Goal: Task Accomplishment & Management: Use online tool/utility

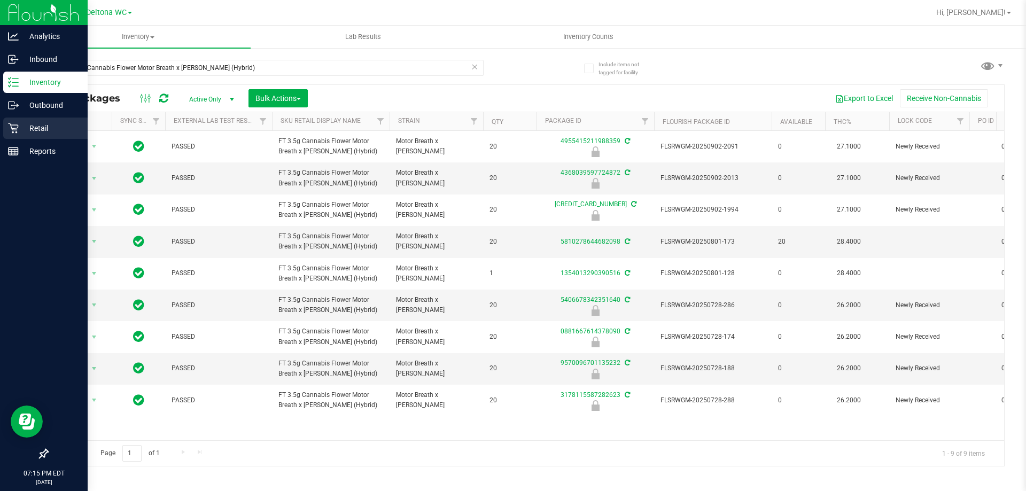
click at [10, 134] on div "Retail" at bounding box center [45, 128] width 84 height 21
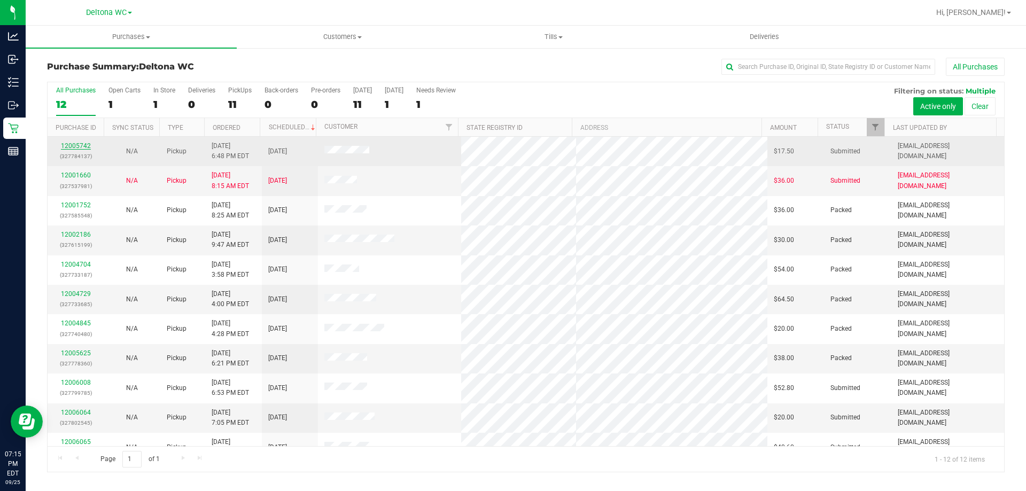
click at [86, 147] on link "12005742" at bounding box center [76, 145] width 30 height 7
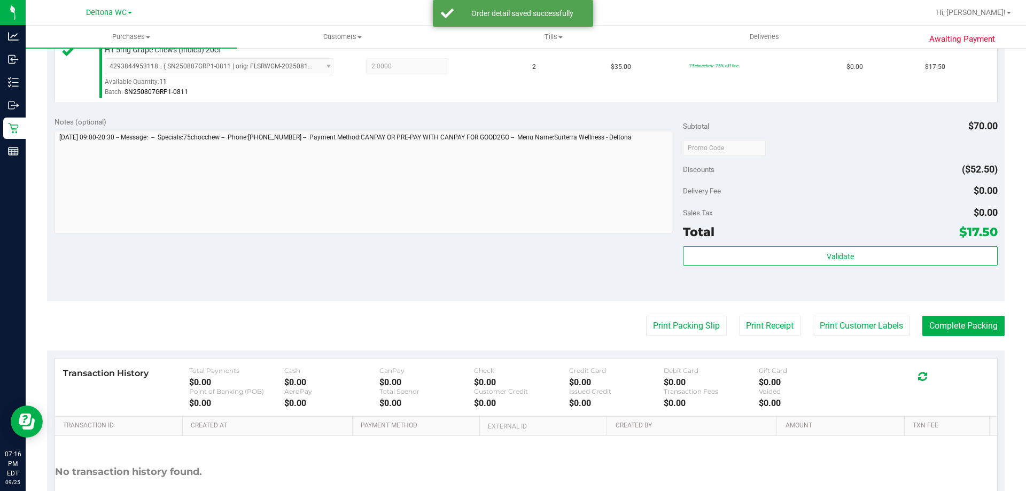
scroll to position [321, 0]
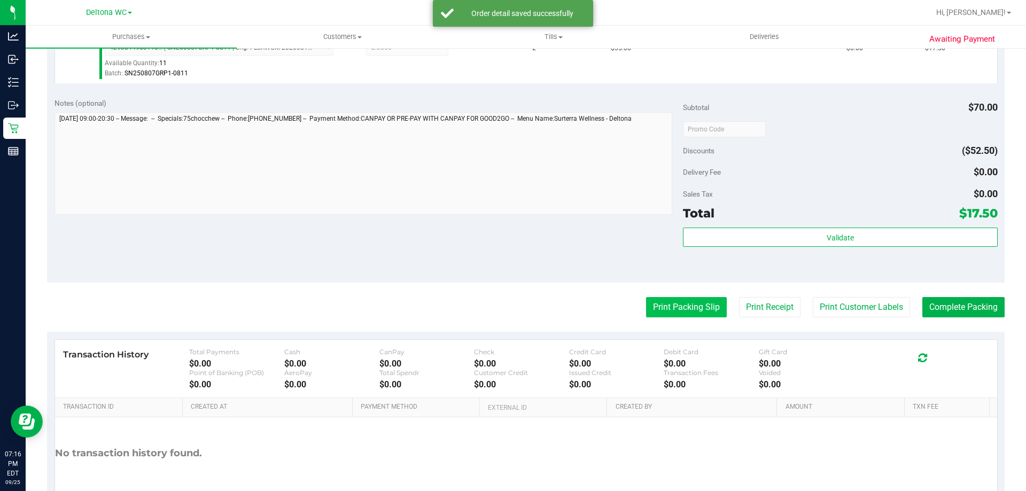
click at [691, 317] on button "Print Packing Slip" at bounding box center [686, 307] width 81 height 20
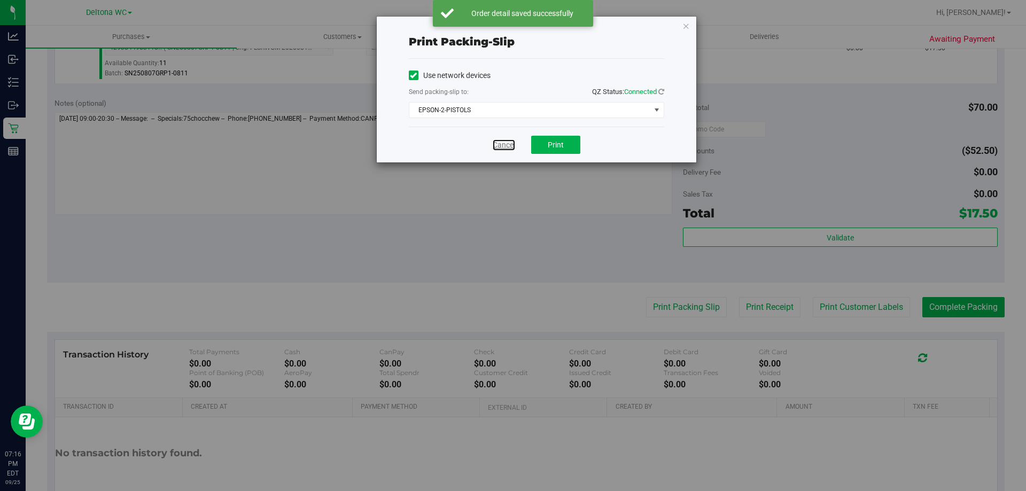
drag, startPoint x: 503, startPoint y: 144, endPoint x: 560, endPoint y: 155, distance: 58.4
click at [503, 143] on link "Cancel" at bounding box center [504, 144] width 22 height 11
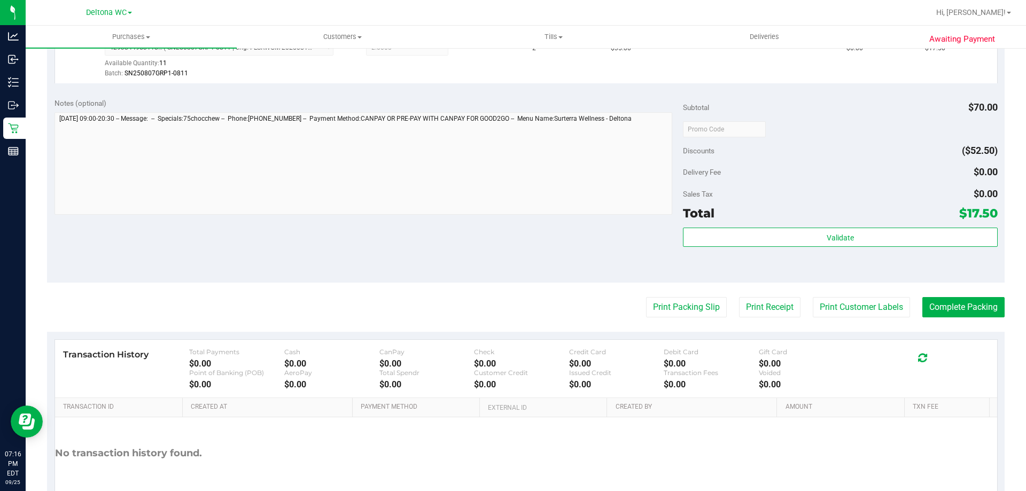
click at [817, 288] on purchase-details "Back Edit Purchase Cancel Purchase View Profile # 12005742 BioTrack ID: - Submi…" at bounding box center [525, 134] width 957 height 794
click at [818, 293] on purchase-details "Back Edit Purchase Cancel Purchase View Profile # 12005742 BioTrack ID: - Submi…" at bounding box center [525, 134] width 957 height 794
click at [821, 304] on button "Print Customer Labels" at bounding box center [860, 307] width 97 height 20
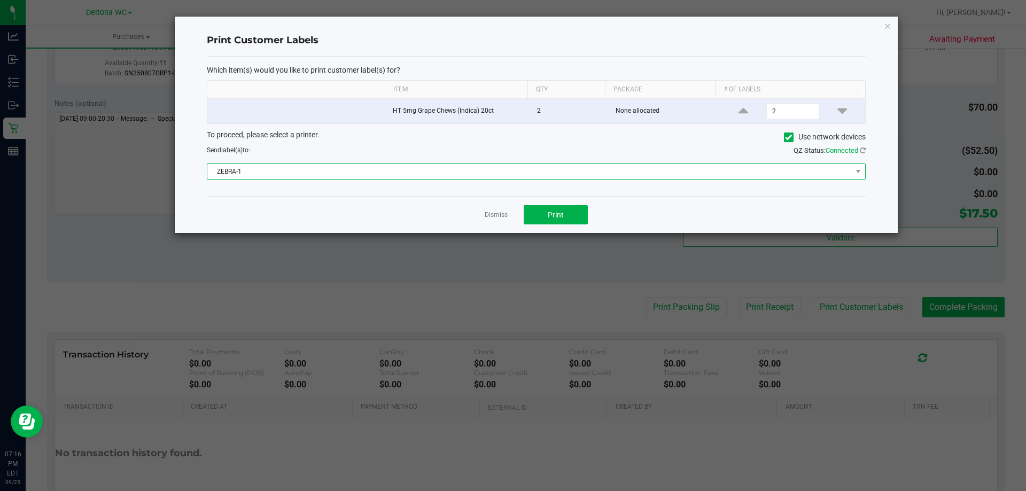
click at [461, 169] on span "ZEBRA-1" at bounding box center [529, 171] width 644 height 15
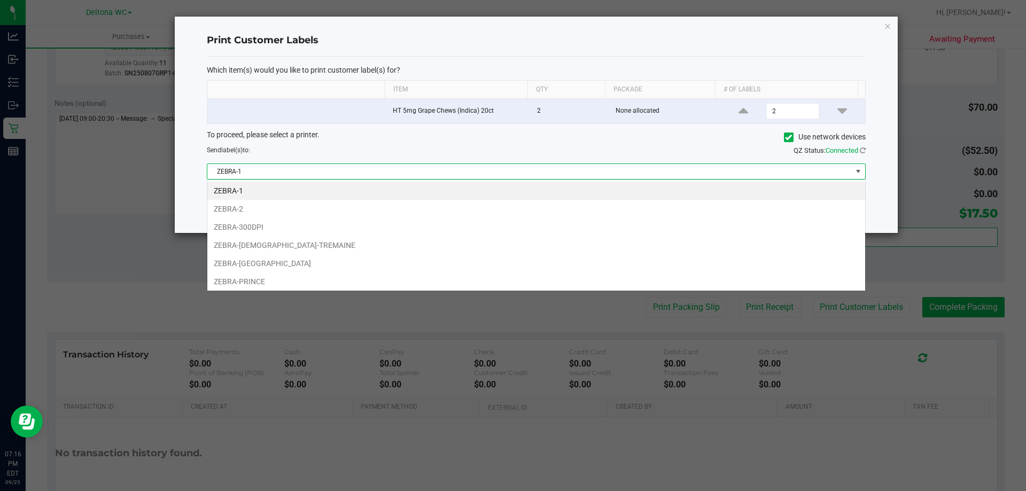
scroll to position [16, 658]
click at [260, 284] on li "ZEBRA-PRINCE" at bounding box center [536, 281] width 658 height 18
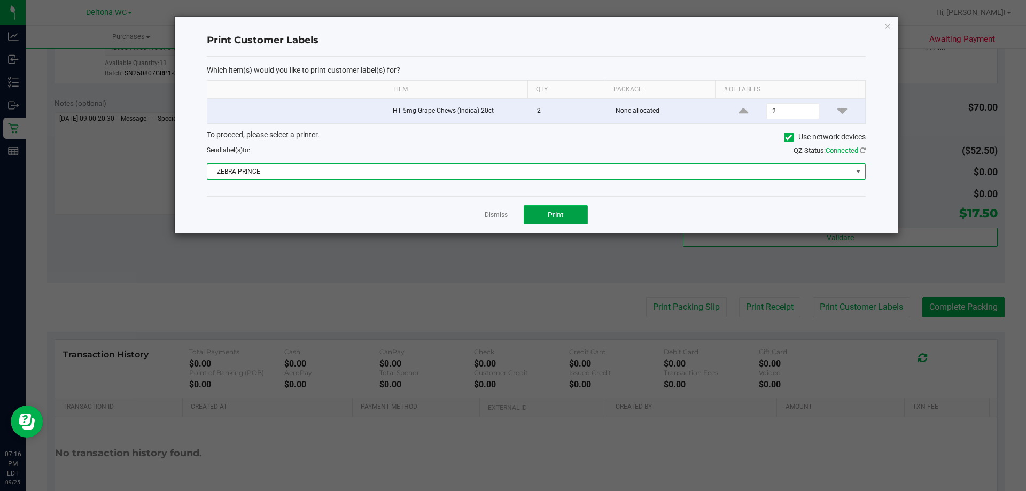
click at [565, 220] on button "Print" at bounding box center [555, 214] width 64 height 19
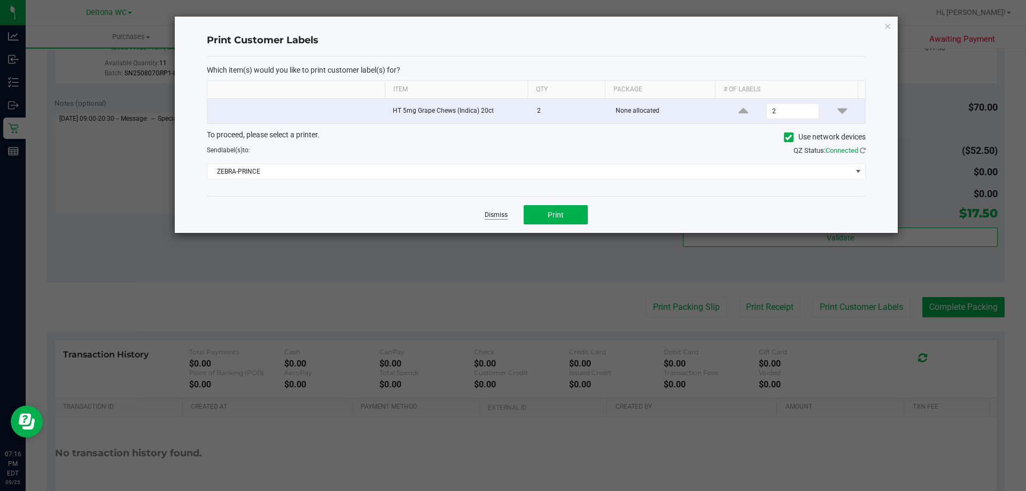
click at [488, 213] on link "Dismiss" at bounding box center [496, 214] width 23 height 9
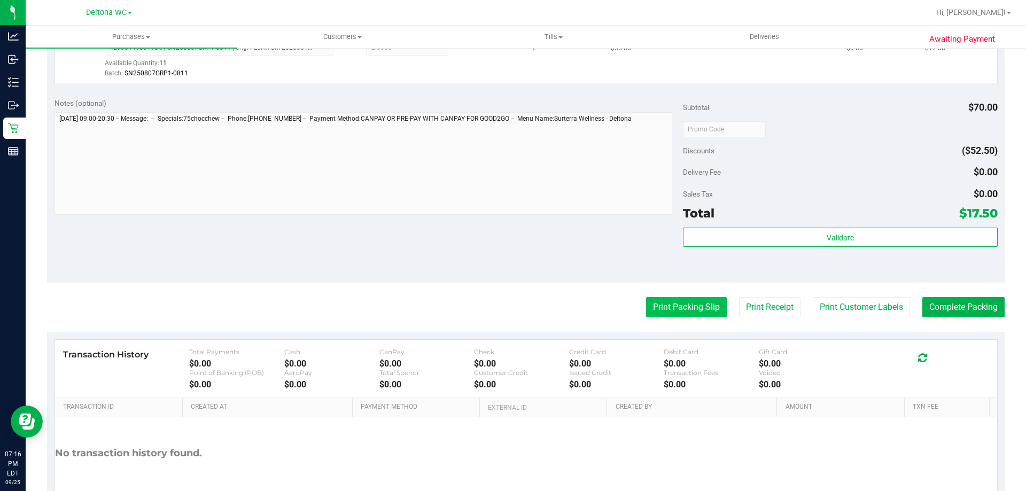
click at [683, 309] on button "Print Packing Slip" at bounding box center [686, 307] width 81 height 20
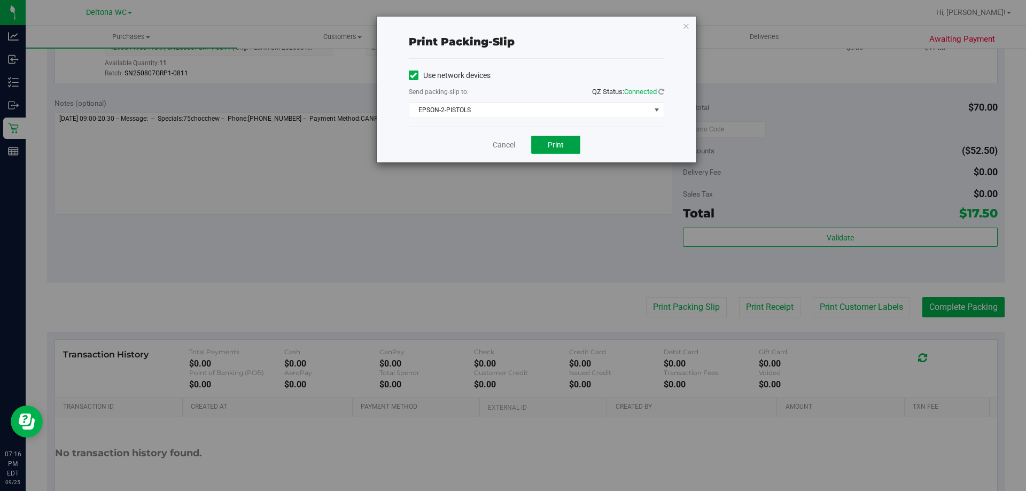
click at [564, 143] on button "Print" at bounding box center [555, 145] width 49 height 18
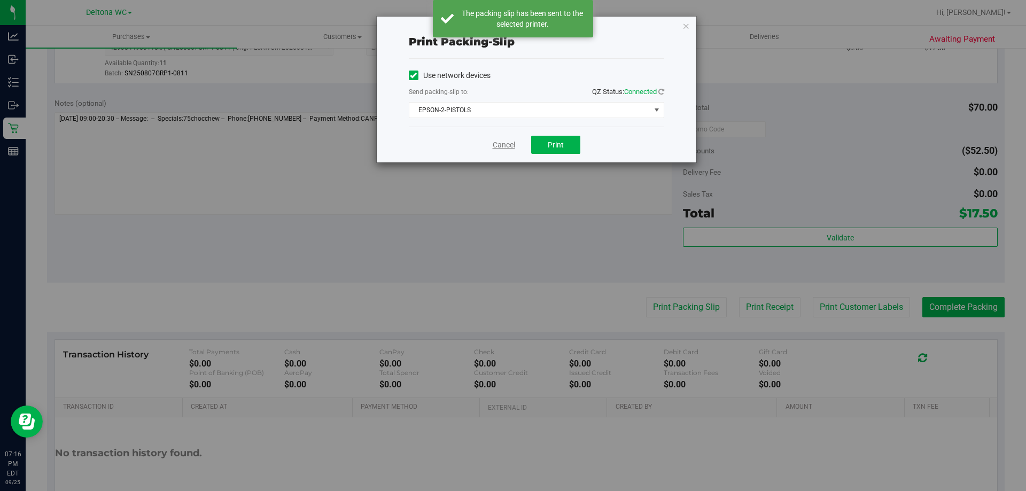
click at [503, 143] on link "Cancel" at bounding box center [504, 144] width 22 height 11
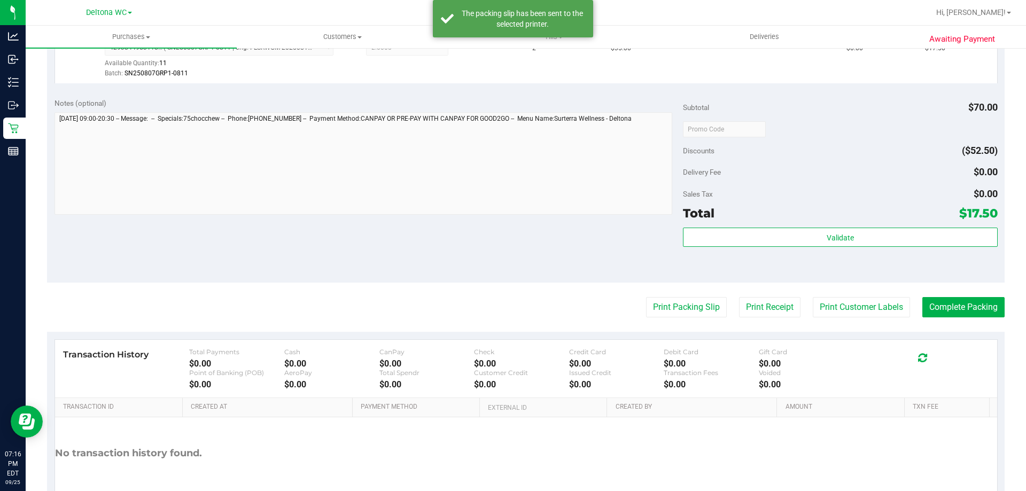
click at [951, 291] on purchase-details "Back Edit Purchase Cancel Purchase View Profile # 12005742 BioTrack ID: - Submi…" at bounding box center [525, 134] width 957 height 794
click at [945, 300] on button "Complete Packing" at bounding box center [963, 307] width 82 height 20
